Goal: Information Seeking & Learning: Learn about a topic

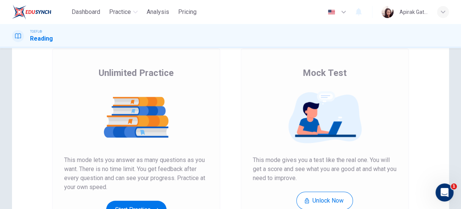
scroll to position [60, 0]
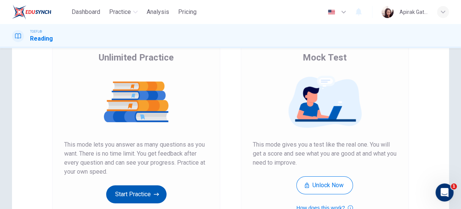
click at [146, 195] on button "Start Practice" at bounding box center [136, 194] width 60 height 18
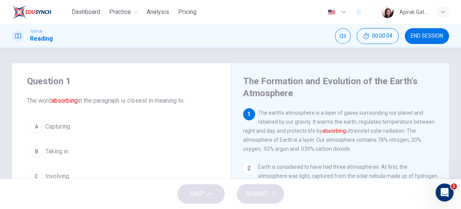
scroll to position [30, 0]
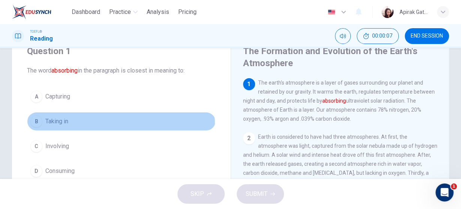
click at [60, 126] on button "B Taking in" at bounding box center [121, 121] width 189 height 19
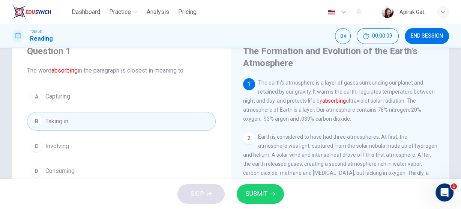
click at [251, 191] on span "SUBMIT" at bounding box center [257, 193] width 22 height 11
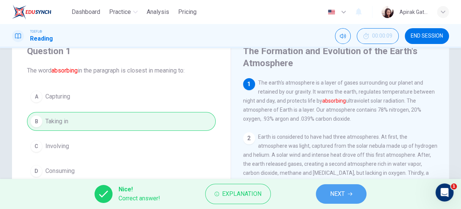
click at [349, 193] on icon "button" at bounding box center [350, 193] width 5 height 5
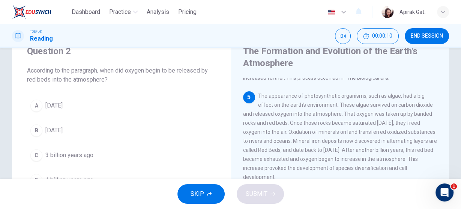
scroll to position [258, 0]
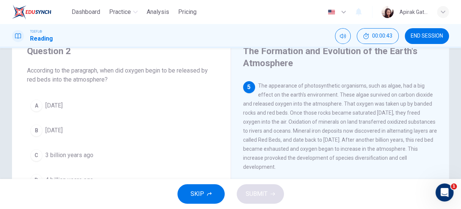
click at [63, 132] on span "[DATE]" at bounding box center [53, 130] width 17 height 9
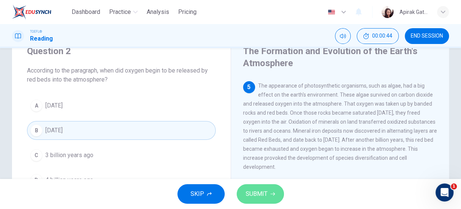
click at [253, 196] on span "SUBMIT" at bounding box center [257, 193] width 22 height 11
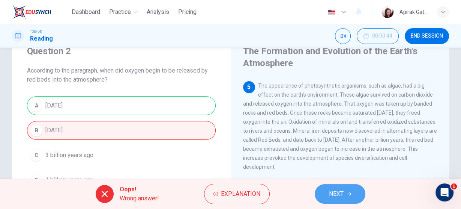
click at [350, 194] on icon "button" at bounding box center [349, 193] width 5 height 5
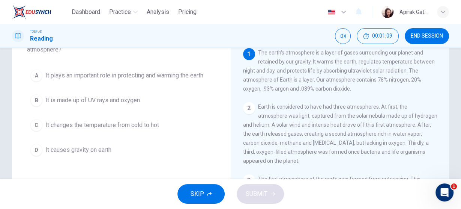
scroll to position [30, 0]
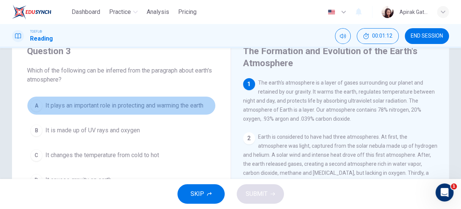
click at [159, 110] on span "It plays an important role in protecting and warming the earth" at bounding box center [124, 105] width 158 height 9
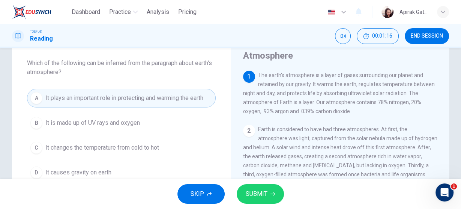
scroll to position [60, 0]
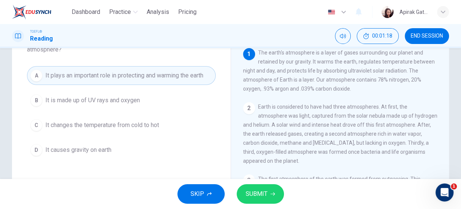
click at [106, 148] on span "It causes gravity on earth" at bounding box center [78, 149] width 66 height 9
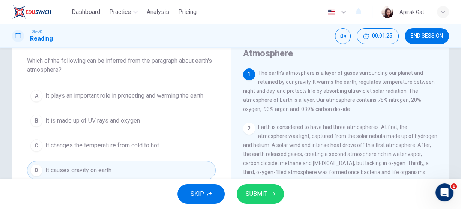
scroll to position [30, 0]
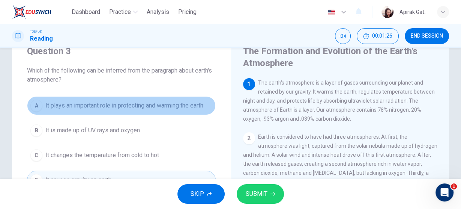
click at [157, 108] on span "It plays an important role in protecting and warming the earth" at bounding box center [124, 105] width 158 height 9
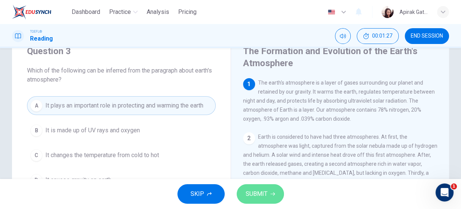
click at [267, 191] on span "SUBMIT" at bounding box center [257, 193] width 22 height 11
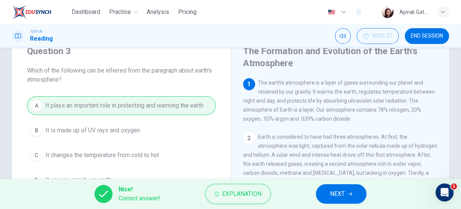
click at [342, 196] on span "NEXT" at bounding box center [337, 193] width 15 height 11
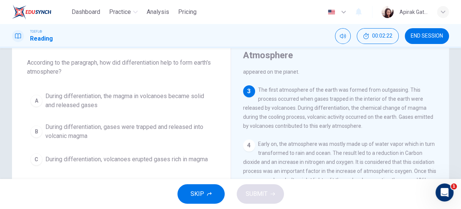
scroll to position [52, 0]
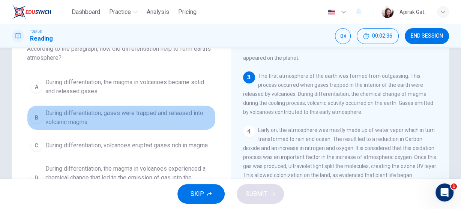
click at [183, 114] on span "During differentiation, gases were trapped and released into volcanic magma" at bounding box center [128, 117] width 167 height 18
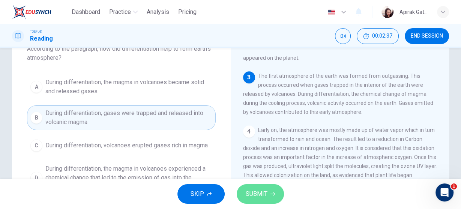
click at [273, 188] on button "SUBMIT" at bounding box center [260, 194] width 47 height 20
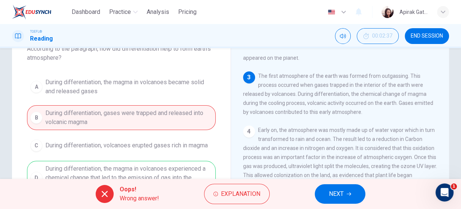
click at [357, 196] on button "NEXT" at bounding box center [340, 194] width 51 height 20
click at [357, 196] on div "Oops! Wrong answer! Explanation NEXT" at bounding box center [230, 194] width 461 height 30
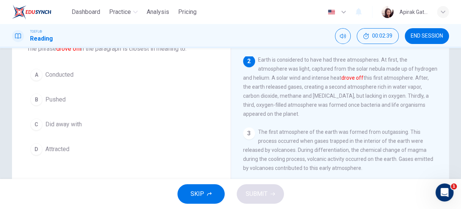
scroll to position [22, 0]
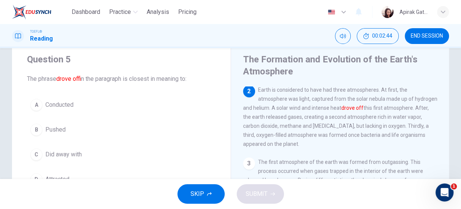
click at [88, 147] on button "C Did away with" at bounding box center [121, 154] width 189 height 19
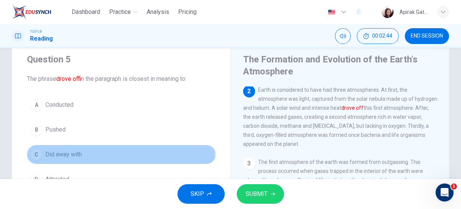
click at [88, 147] on button "C Did away with" at bounding box center [121, 154] width 189 height 19
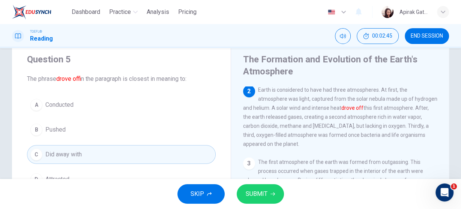
click at [269, 193] on button "SUBMIT" at bounding box center [260, 194] width 47 height 20
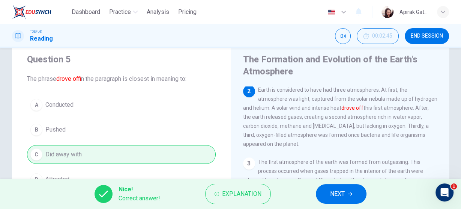
click at [345, 189] on span "NEXT" at bounding box center [337, 193] width 15 height 11
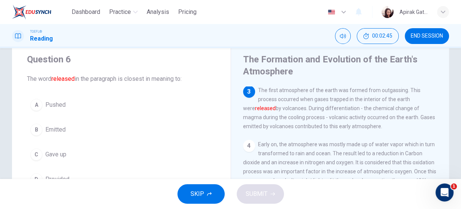
scroll to position [129, 0]
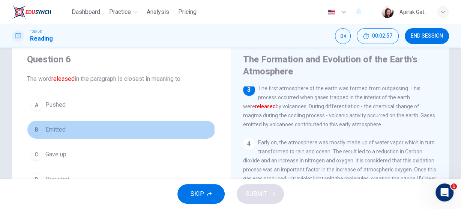
click at [66, 132] on button "B Emitted" at bounding box center [121, 129] width 189 height 19
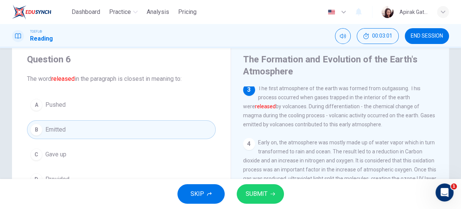
click at [271, 191] on icon "button" at bounding box center [273, 193] width 5 height 5
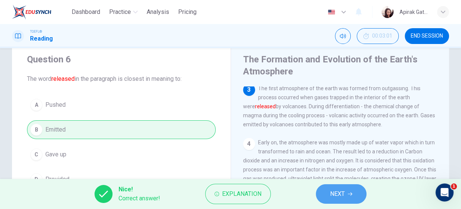
click at [341, 193] on span "NEXT" at bounding box center [337, 193] width 15 height 11
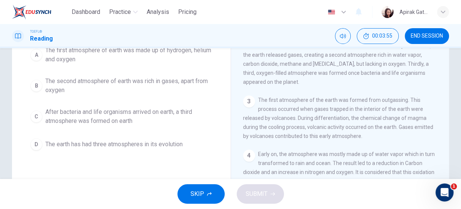
scroll to position [90, 0]
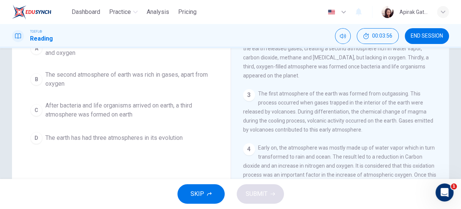
click at [159, 137] on span "The earth has had three atmospheres in its evolution" at bounding box center [113, 137] width 137 height 9
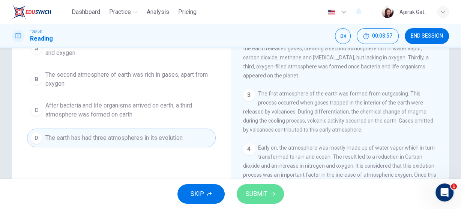
click at [267, 192] on button "SUBMIT" at bounding box center [260, 194] width 47 height 20
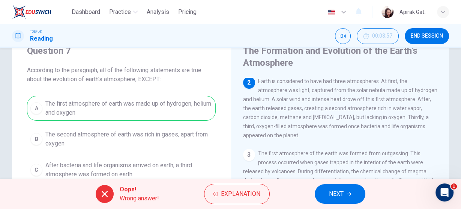
scroll to position [30, 0]
click at [338, 190] on span "NEXT" at bounding box center [336, 193] width 15 height 11
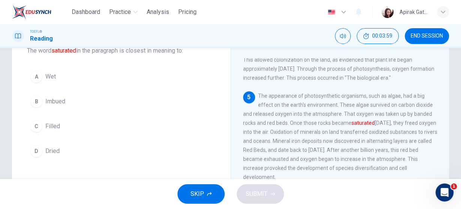
scroll to position [60, 0]
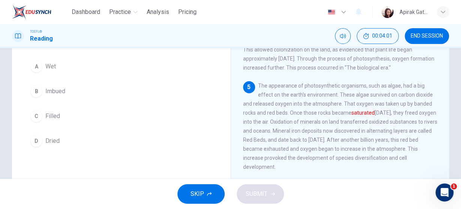
click at [62, 93] on span "Imbued" at bounding box center [55, 91] width 20 height 9
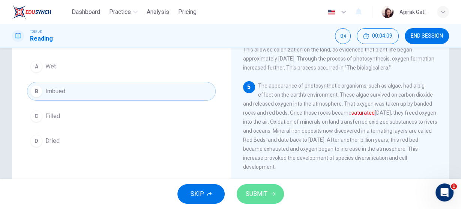
click at [262, 194] on span "SUBMIT" at bounding box center [257, 193] width 22 height 11
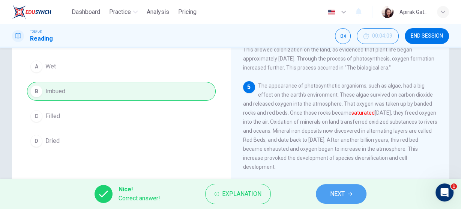
click at [346, 197] on button "NEXT" at bounding box center [341, 194] width 51 height 20
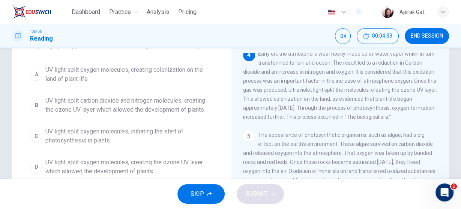
scroll to position [69, 0]
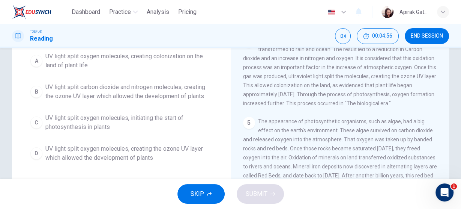
click at [182, 159] on span "UV light split oxygen molecules, creating the ozone UV layer which allowed the …" at bounding box center [128, 153] width 167 height 18
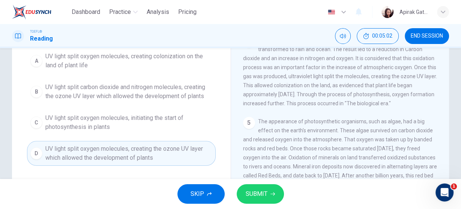
click at [265, 195] on span "SUBMIT" at bounding box center [257, 193] width 22 height 11
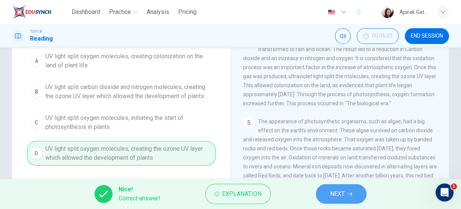
click at [330, 193] on button "NEXT" at bounding box center [341, 194] width 51 height 20
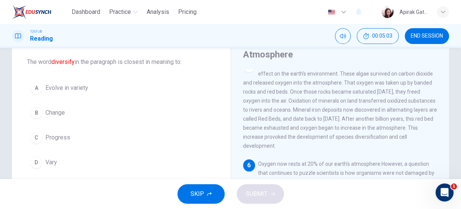
scroll to position [30, 0]
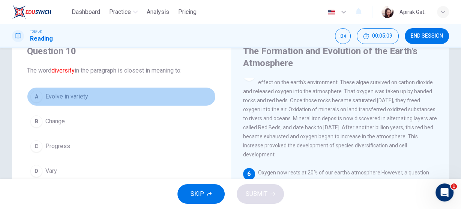
click at [84, 101] on span "Evolve in variety" at bounding box center [66, 96] width 43 height 9
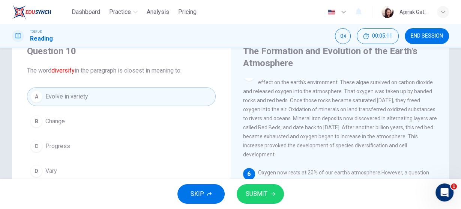
click at [258, 196] on span "SUBMIT" at bounding box center [257, 193] width 22 height 11
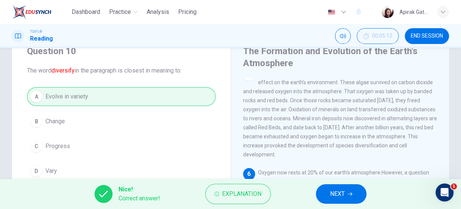
click at [343, 194] on span "NEXT" at bounding box center [337, 193] width 15 height 11
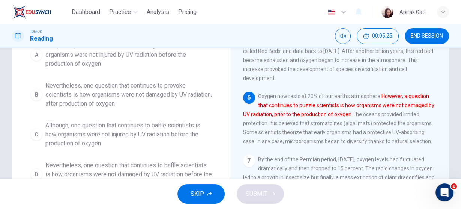
scroll to position [120, 0]
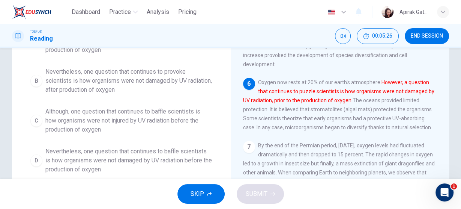
click at [165, 123] on span "Although, one question that continues to baffle scientists is how organisms wer…" at bounding box center [128, 120] width 167 height 27
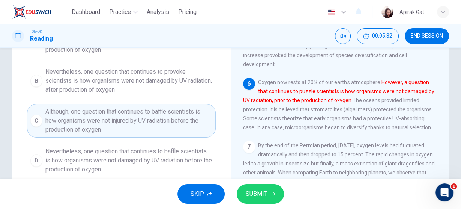
click at [260, 195] on span "SUBMIT" at bounding box center [257, 193] width 22 height 11
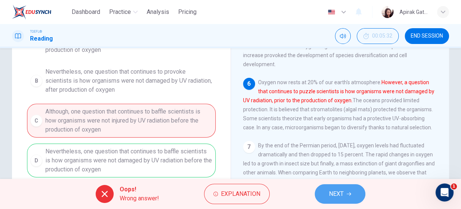
click at [341, 191] on span "NEXT" at bounding box center [336, 193] width 15 height 11
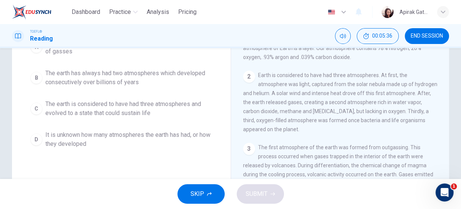
scroll to position [102, 0]
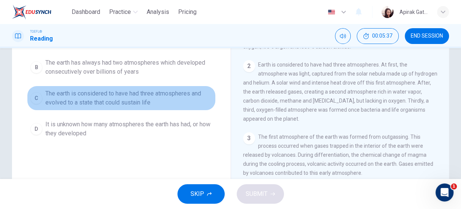
click at [145, 103] on span "The earth is considered to have had three atmospheres and evolved to a state th…" at bounding box center [128, 98] width 167 height 18
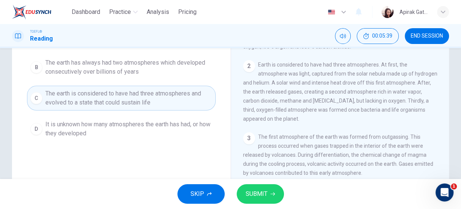
click at [255, 194] on span "SUBMIT" at bounding box center [257, 193] width 22 height 11
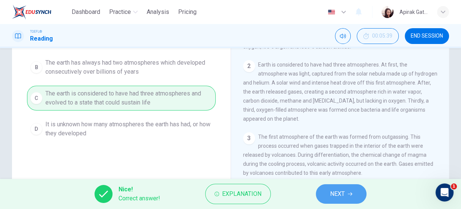
click at [351, 191] on icon "button" at bounding box center [350, 193] width 5 height 5
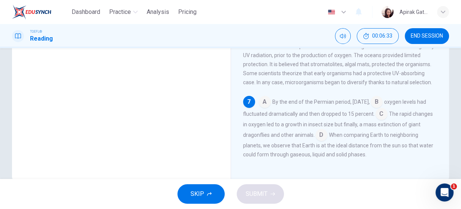
scroll to position [162, 0]
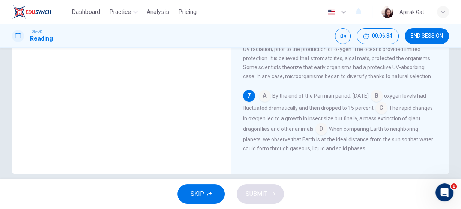
click at [328, 128] on input at bounding box center [322, 129] width 12 height 12
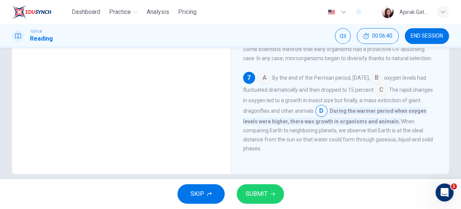
click at [271, 192] on icon "button" at bounding box center [273, 193] width 5 height 5
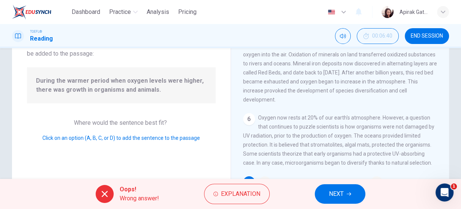
scroll to position [42, 0]
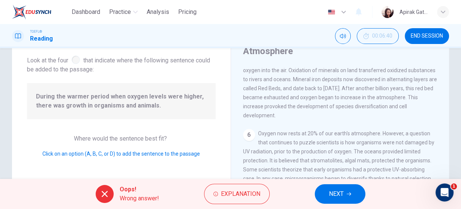
click at [328, 200] on button "NEXT" at bounding box center [340, 194] width 51 height 20
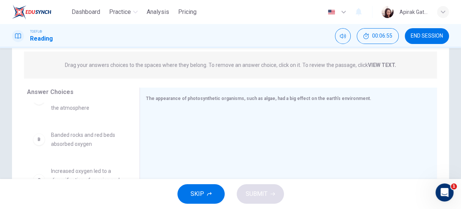
scroll to position [0, 0]
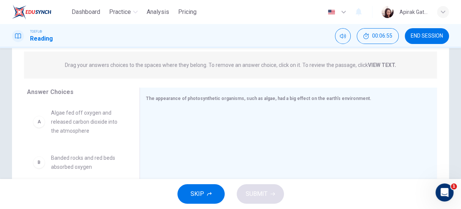
click at [63, 128] on span "Algae fed off oxygen and released carbon dioxide into the atmosphere" at bounding box center [86, 121] width 71 height 27
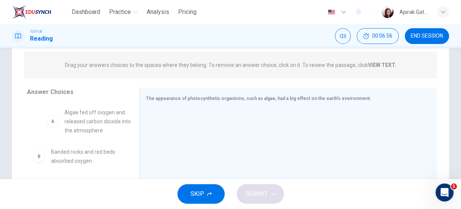
scroll to position [0, 0]
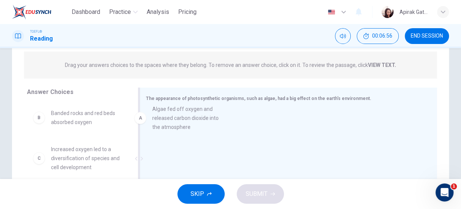
drag, startPoint x: 63, startPoint y: 128, endPoint x: 169, endPoint y: 125, distance: 105.1
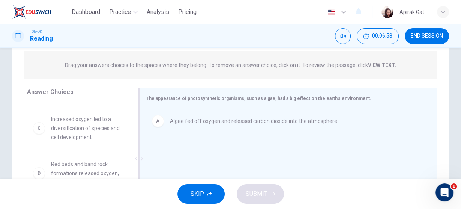
scroll to position [27, 0]
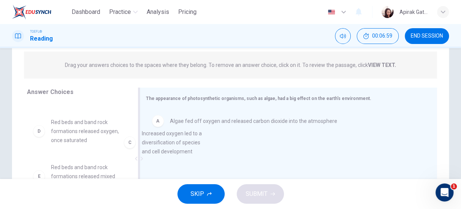
drag, startPoint x: 75, startPoint y: 136, endPoint x: 167, endPoint y: 151, distance: 93.8
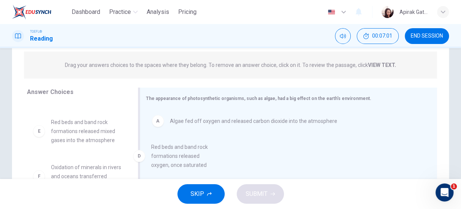
drag, startPoint x: 80, startPoint y: 138, endPoint x: 182, endPoint y: 163, distance: 105.2
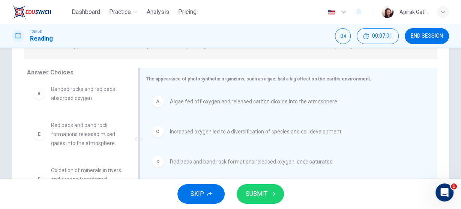
scroll to position [120, 0]
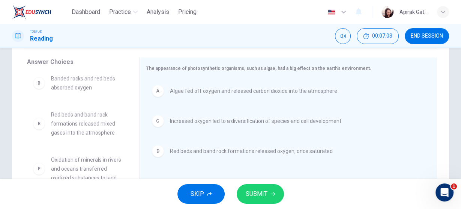
click at [265, 197] on span "SUBMIT" at bounding box center [257, 193] width 22 height 11
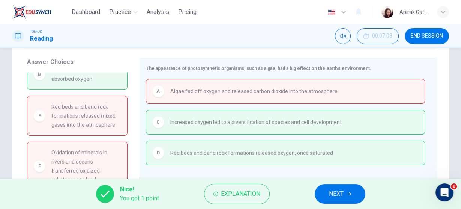
click at [331, 193] on span "NEXT" at bounding box center [336, 193] width 15 height 11
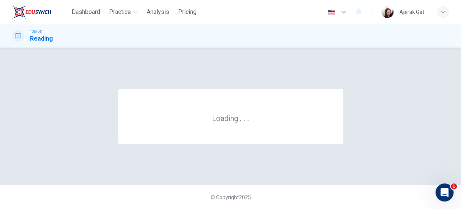
scroll to position [0, 0]
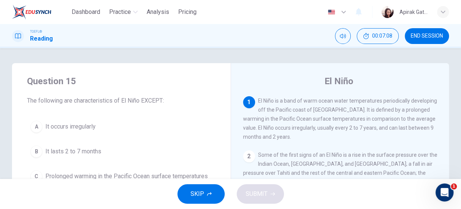
click at [166, 12] on span "Analysis" at bounding box center [158, 12] width 23 height 9
